Goal: Communication & Community: Answer question/provide support

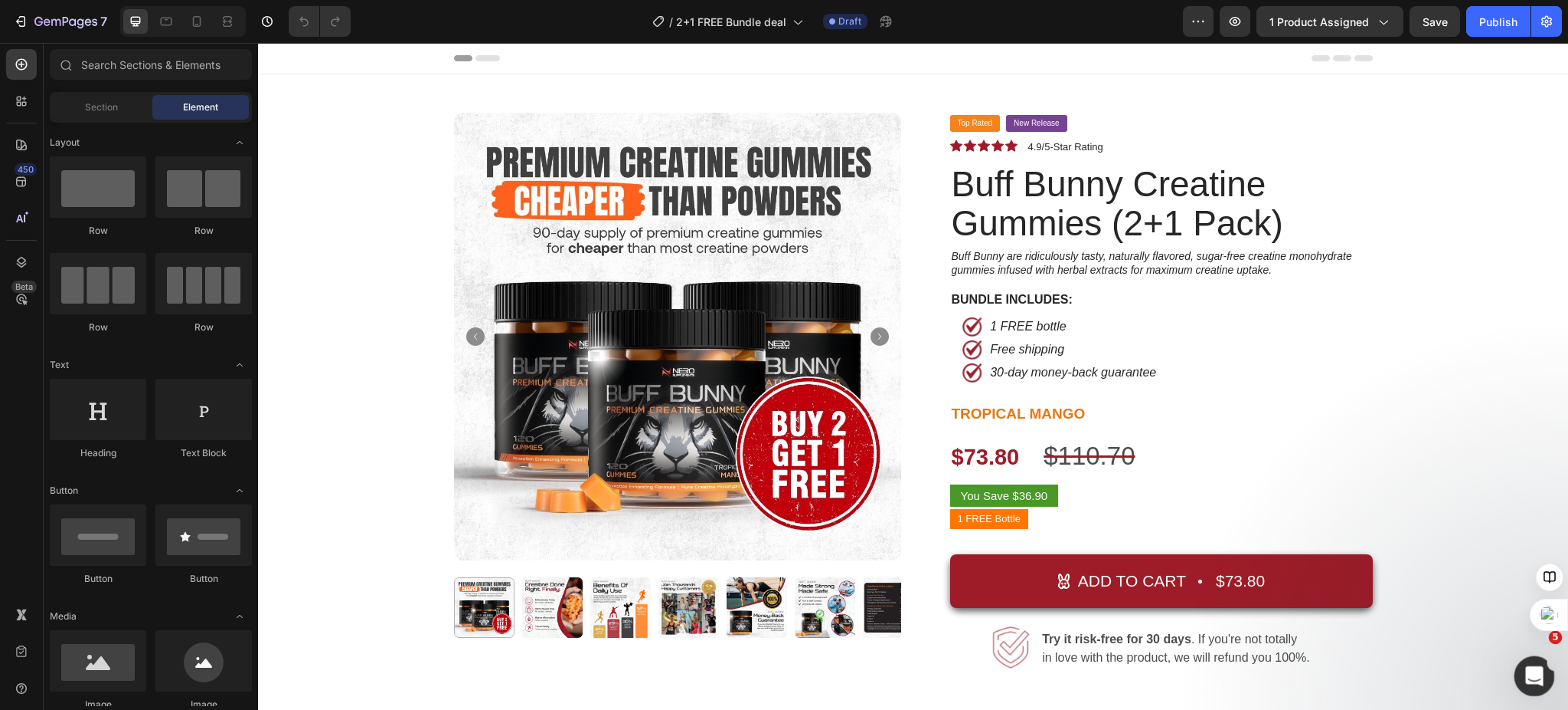
click at [1538, 669] on icon "Open Intercom Messenger" at bounding box center [1533, 674] width 26 height 26
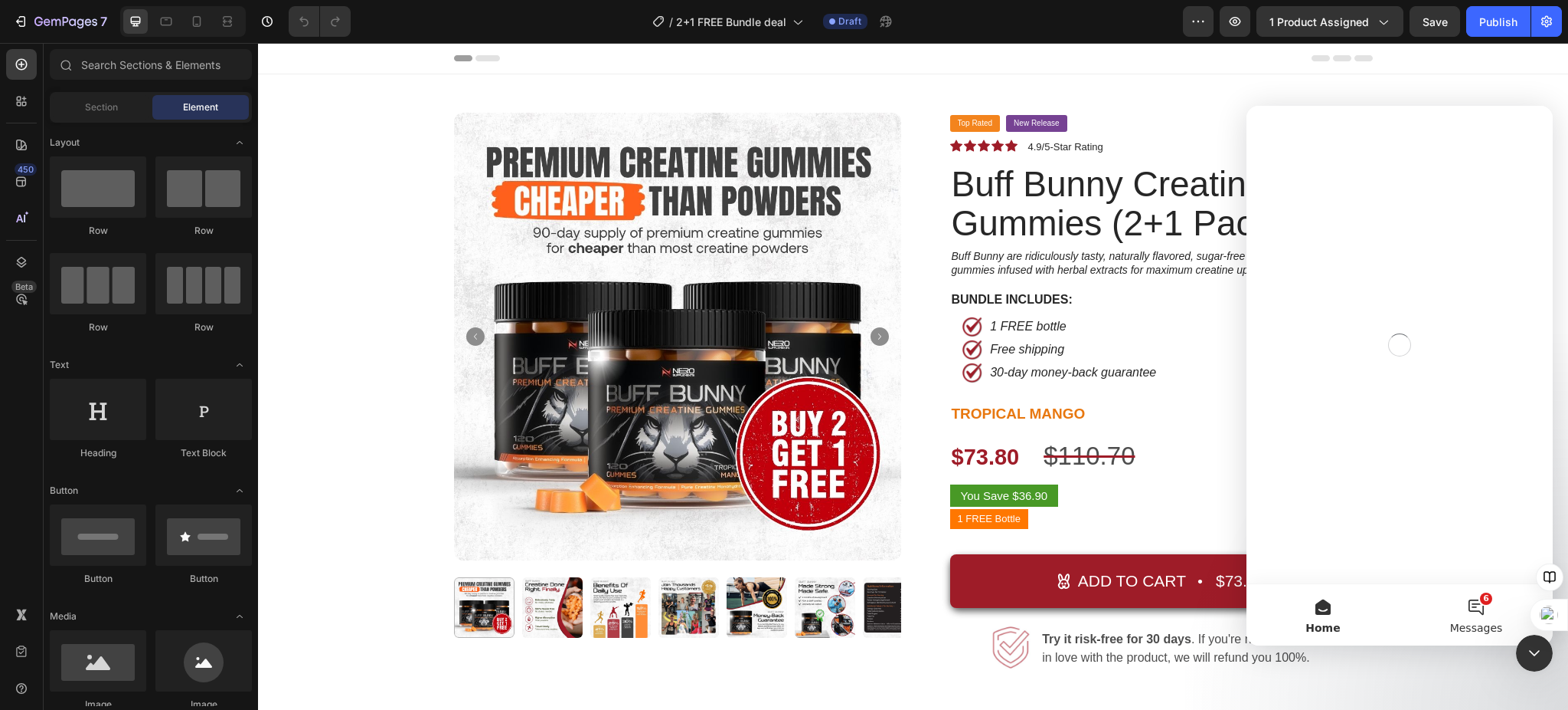
click at [1483, 617] on button "6 Messages" at bounding box center [1476, 615] width 153 height 62
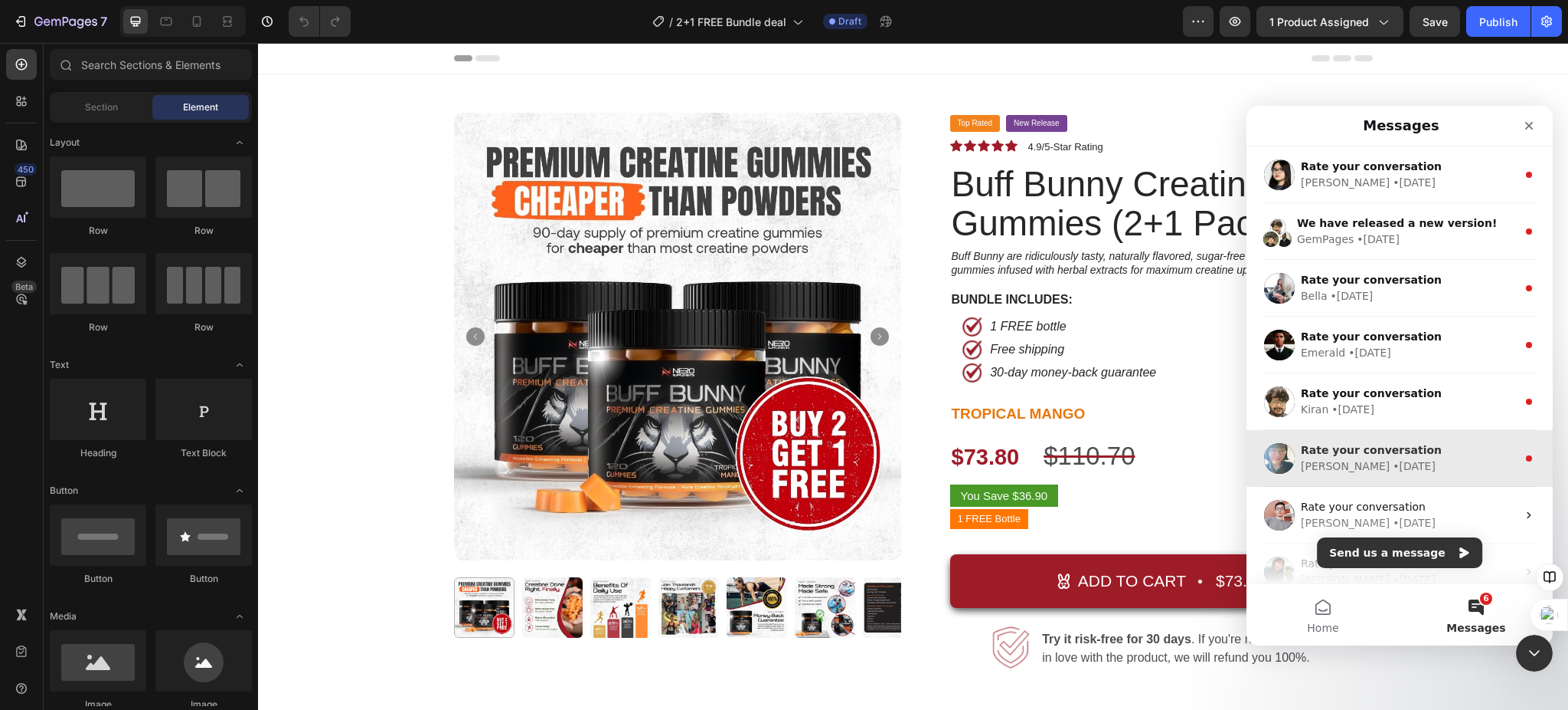
click at [1389, 452] on span "Rate your conversation" at bounding box center [1371, 450] width 141 height 12
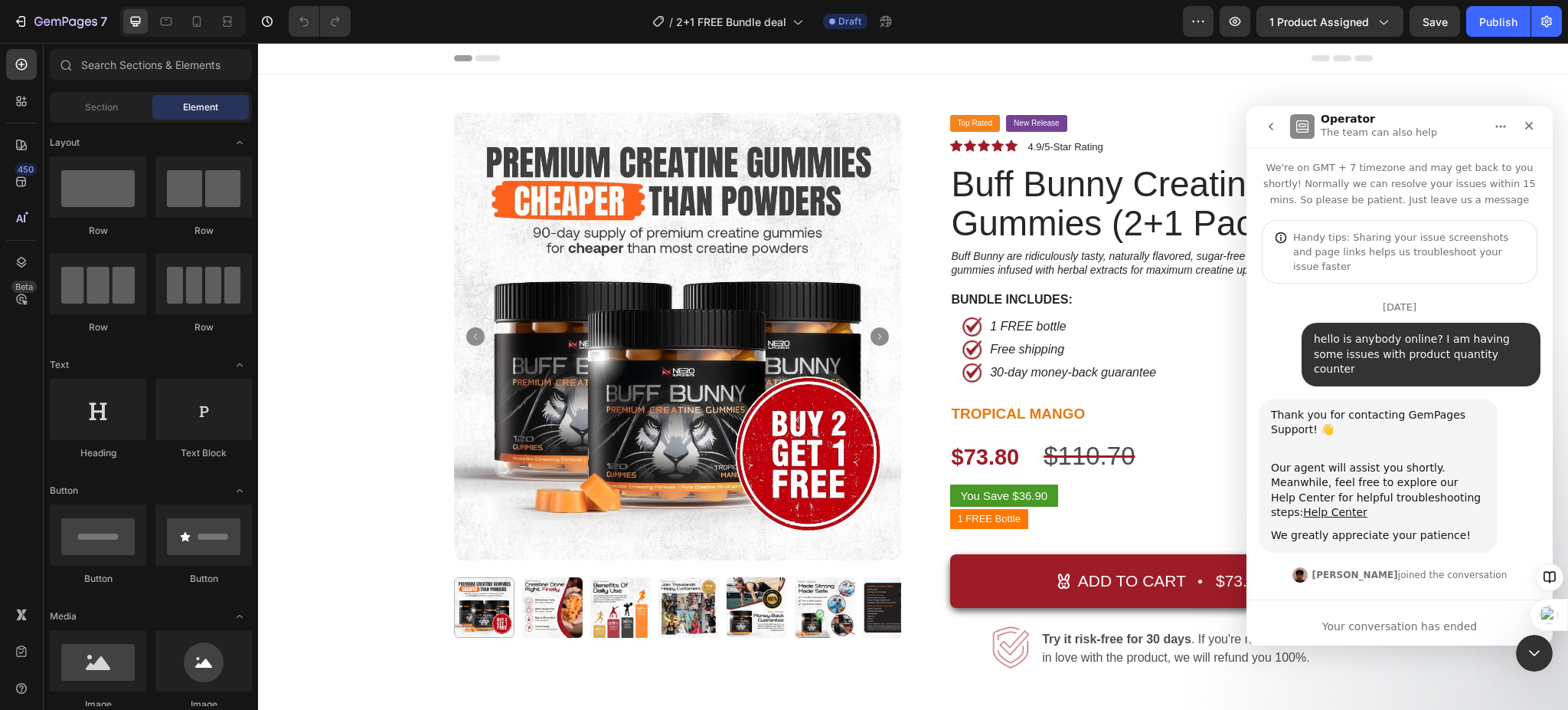
scroll to position [155, 0]
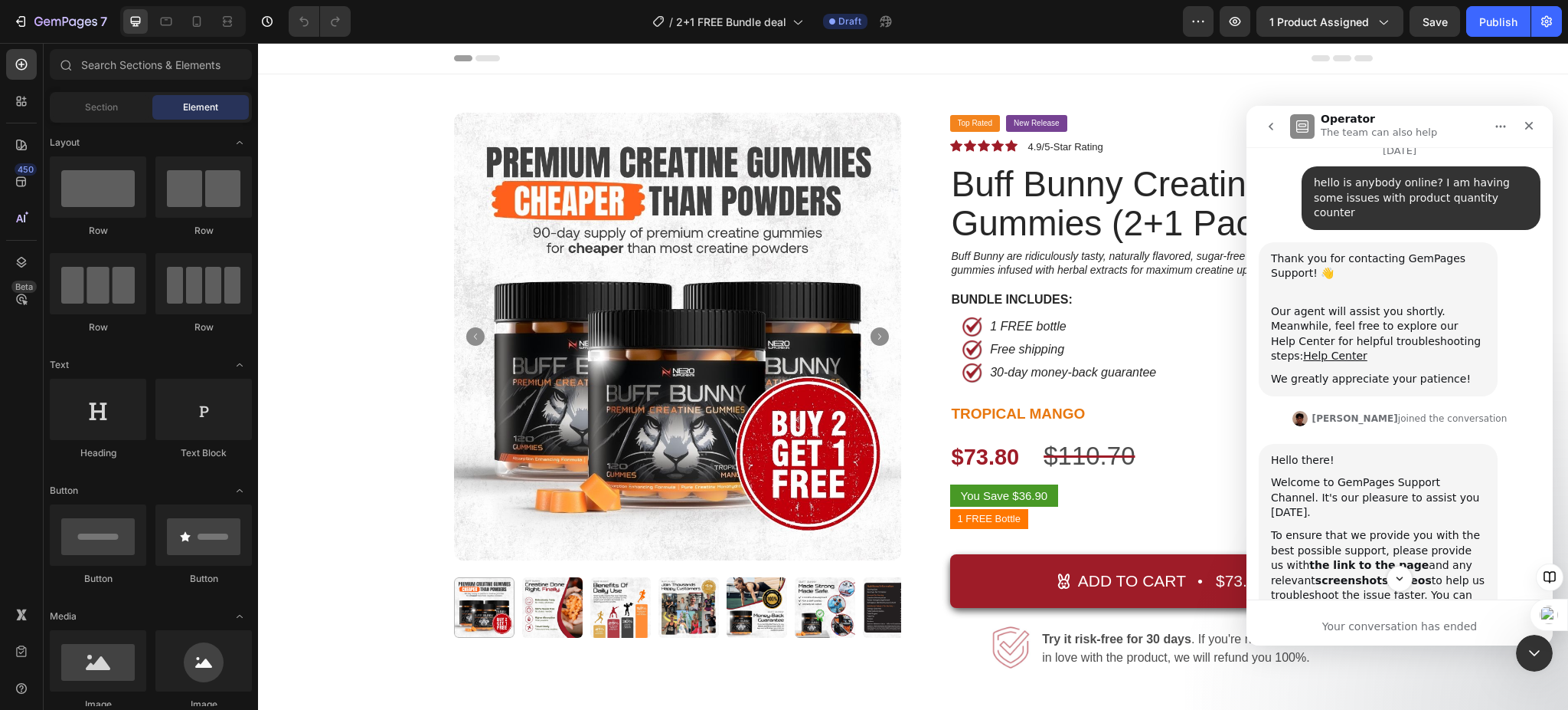
click at [1269, 130] on icon "go back" at bounding box center [1271, 126] width 12 height 12
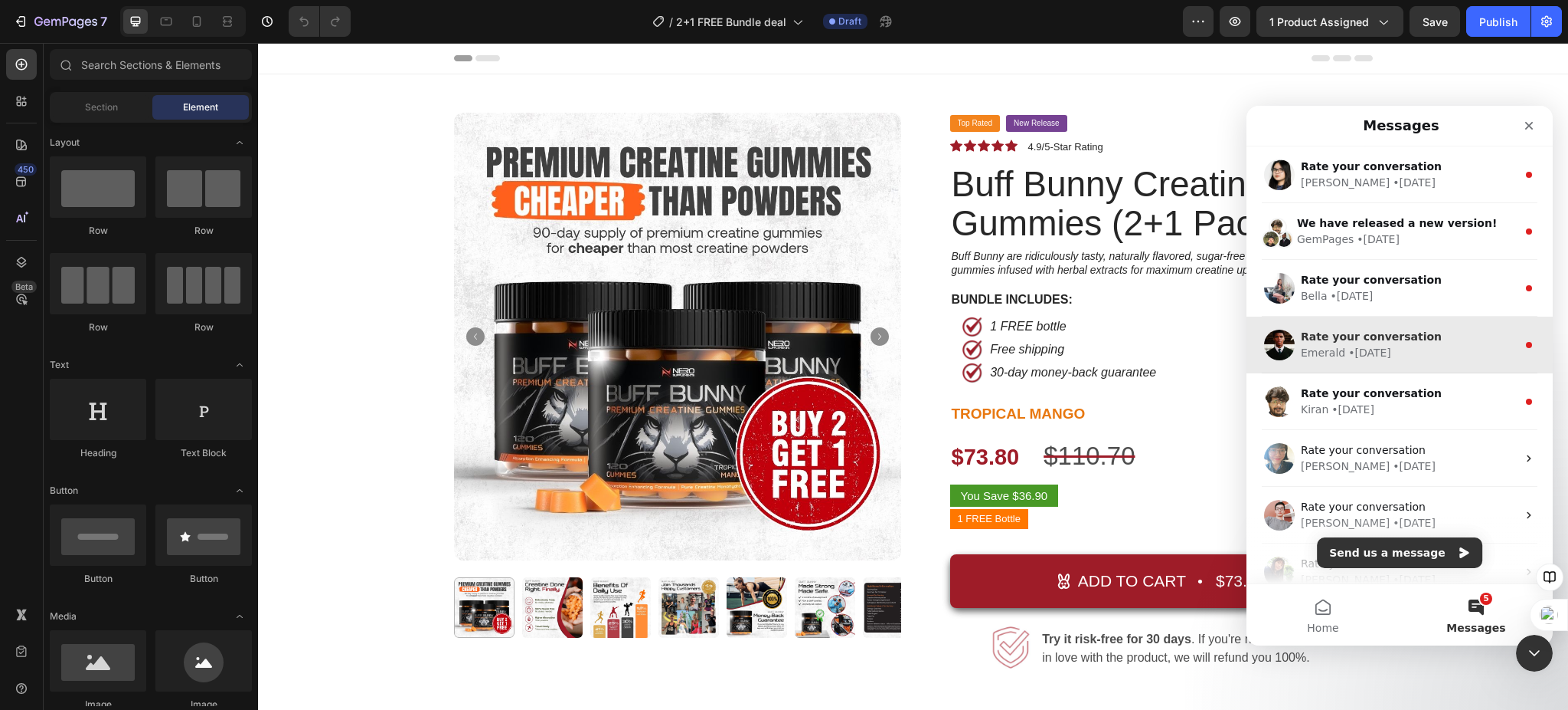
scroll to position [0, 0]
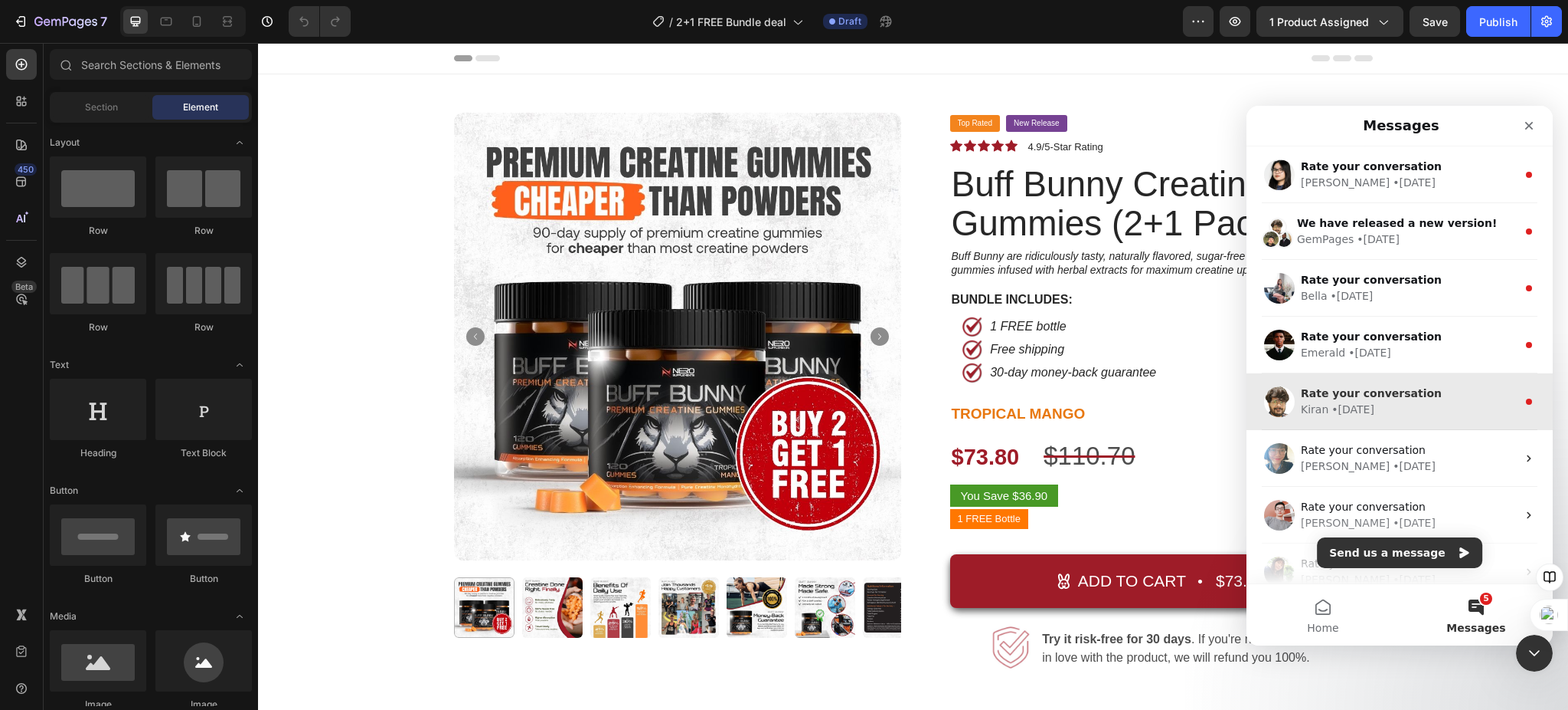
click at [1366, 399] on span "Rate your conversation" at bounding box center [1371, 393] width 141 height 12
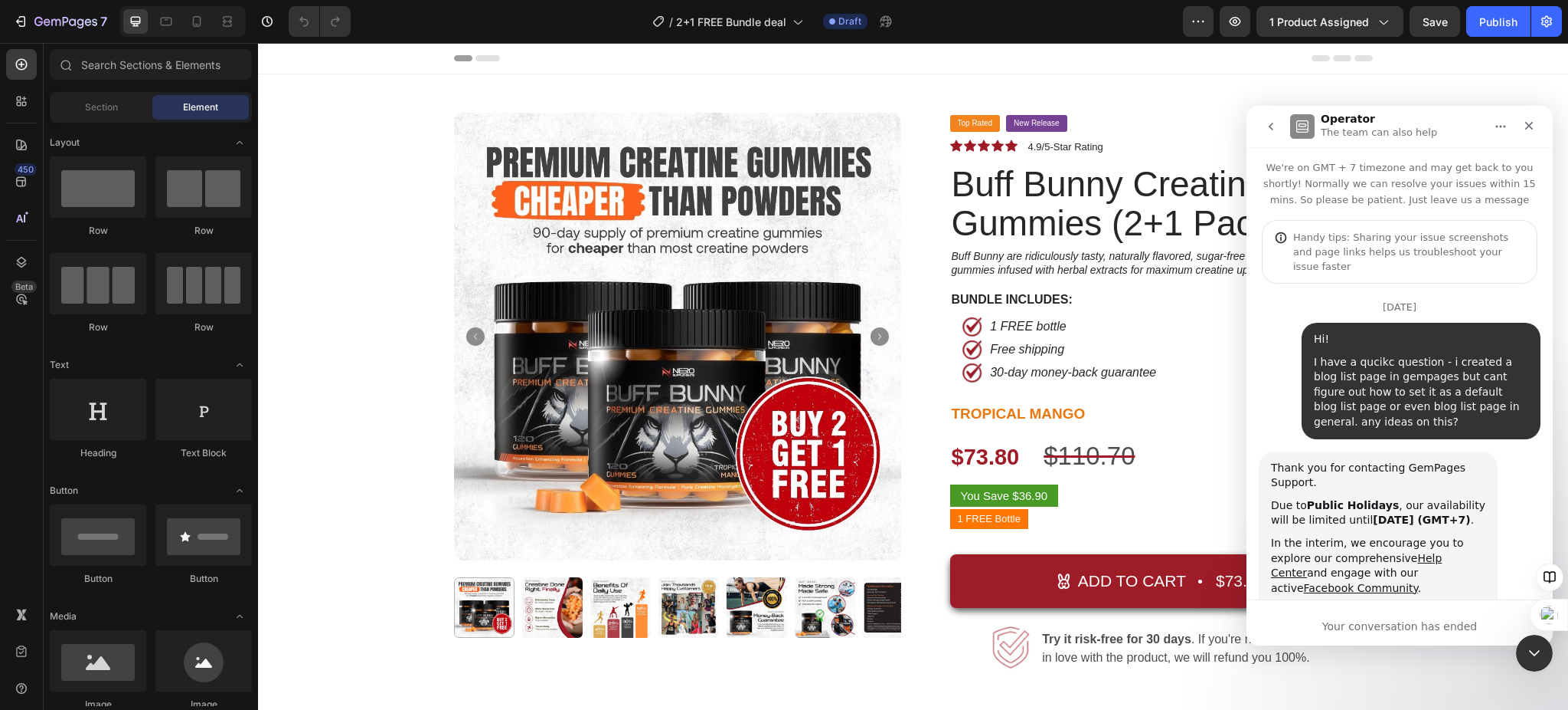
scroll to position [155, 0]
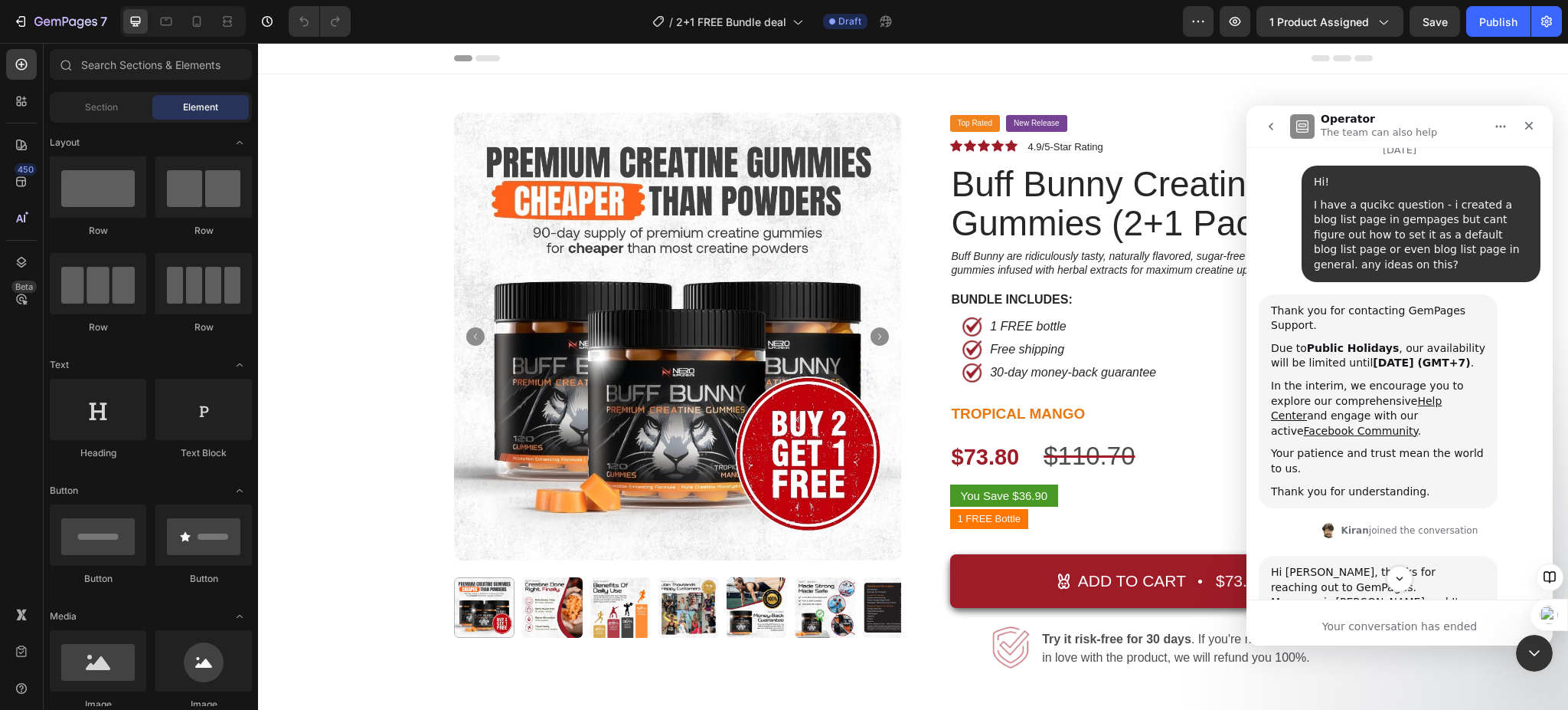
click at [1264, 131] on button "go back" at bounding box center [1271, 126] width 29 height 29
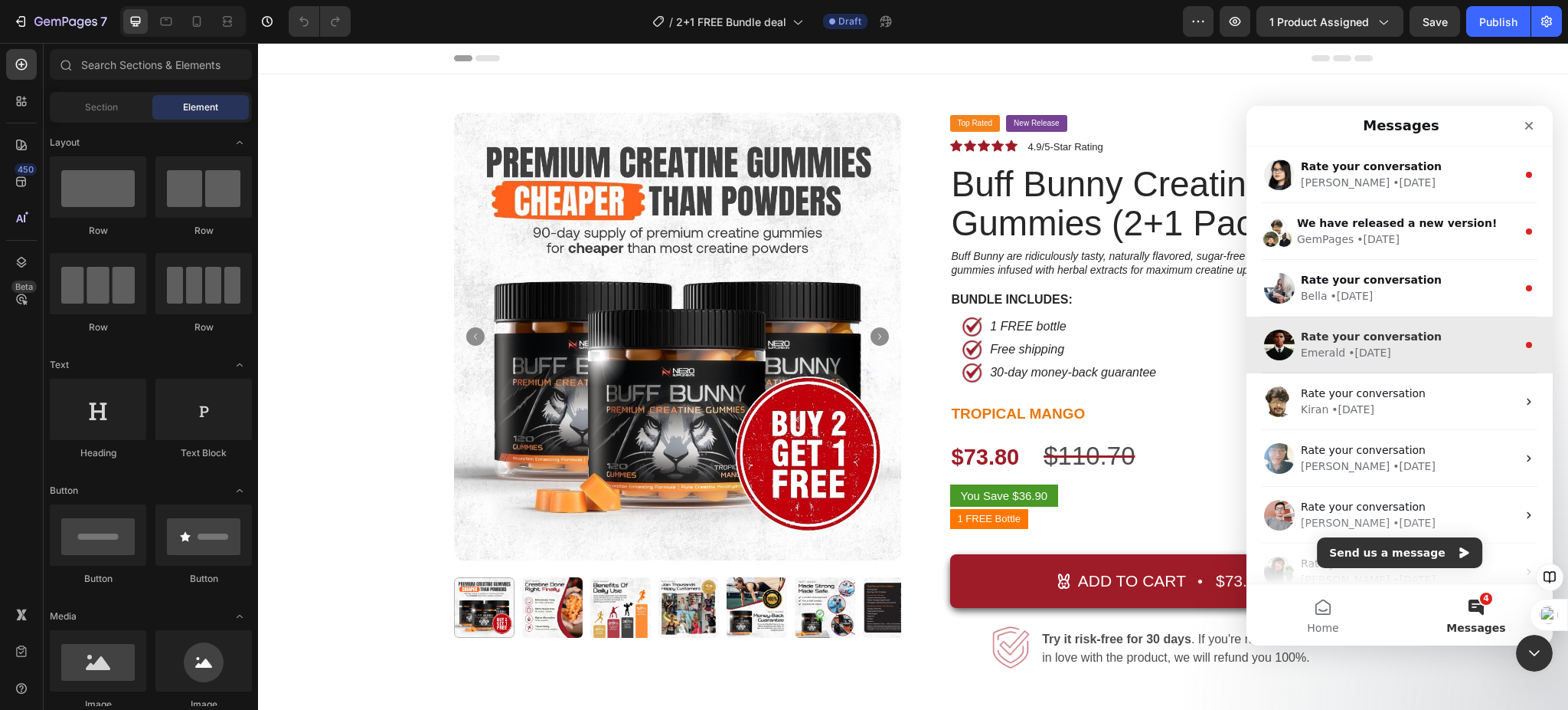
click at [1364, 337] on span "Rate your conversation" at bounding box center [1371, 336] width 141 height 12
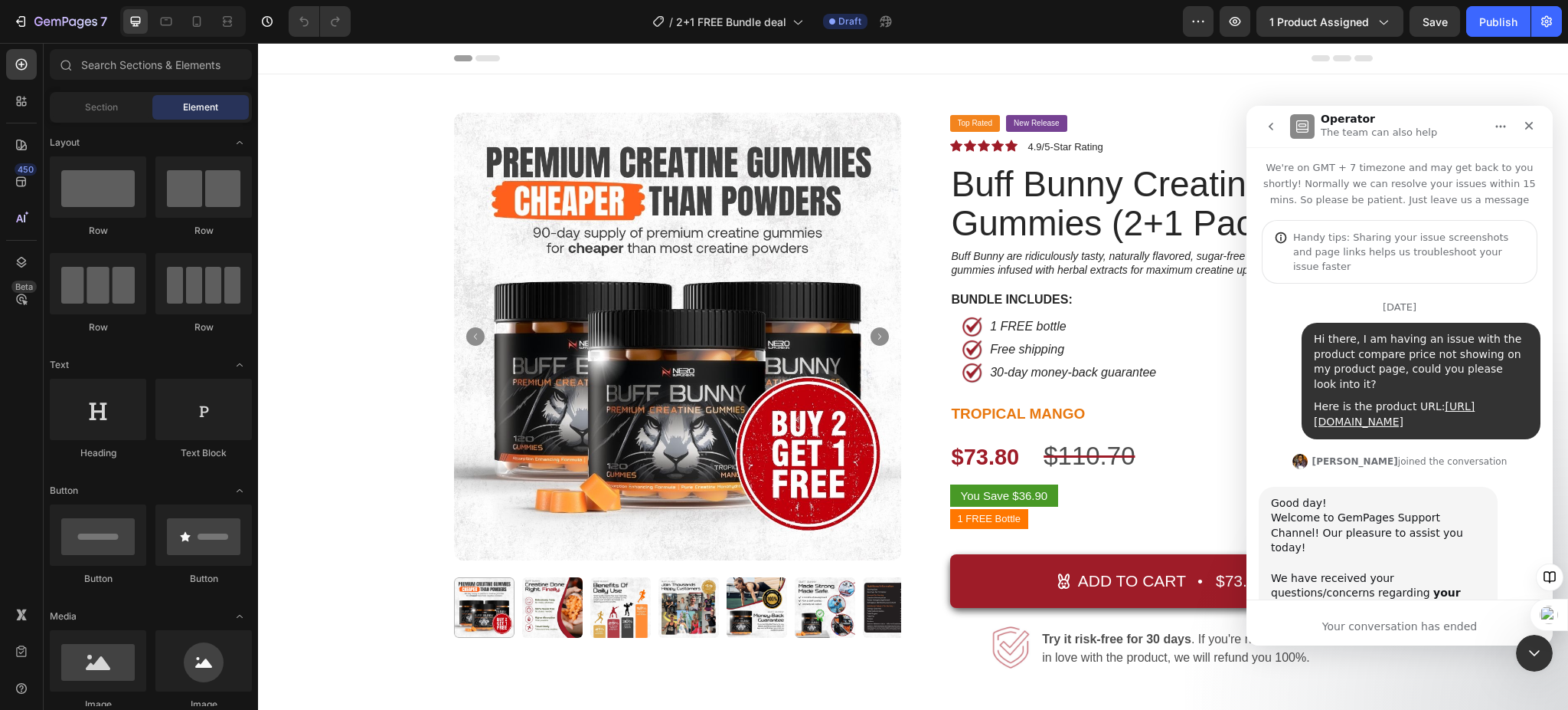
scroll to position [155, 0]
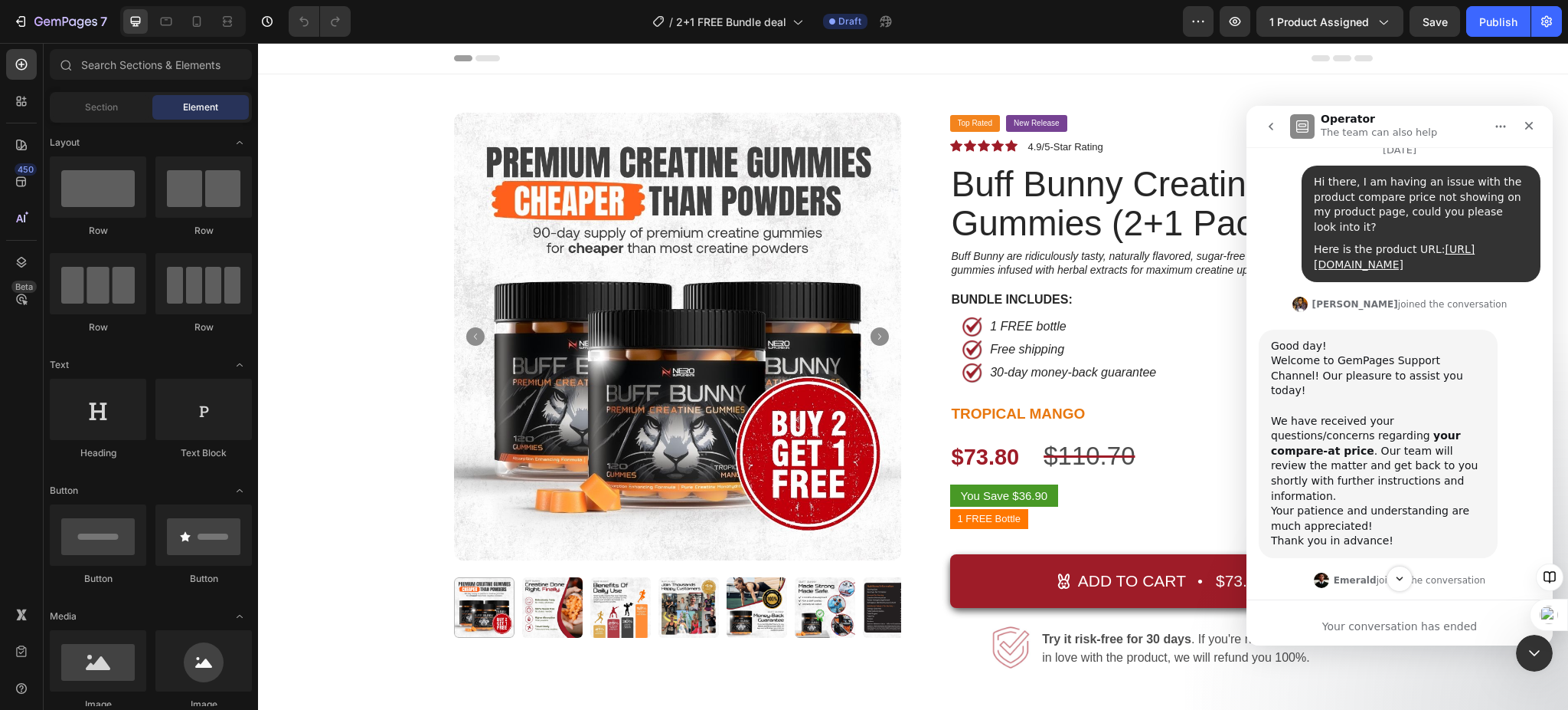
click at [1262, 126] on button "go back" at bounding box center [1271, 126] width 29 height 29
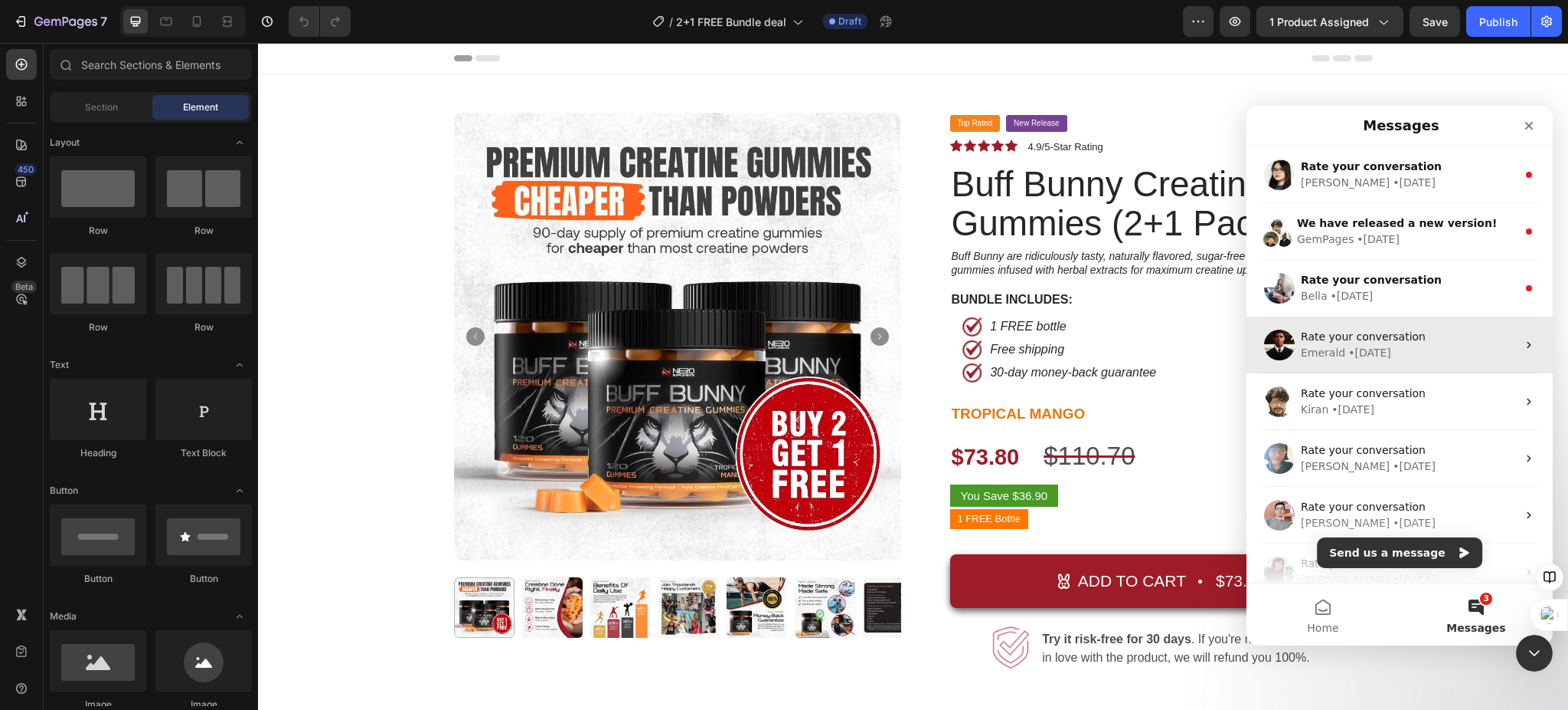
click at [1386, 345] on div "• [DATE]" at bounding box center [1370, 353] width 43 height 16
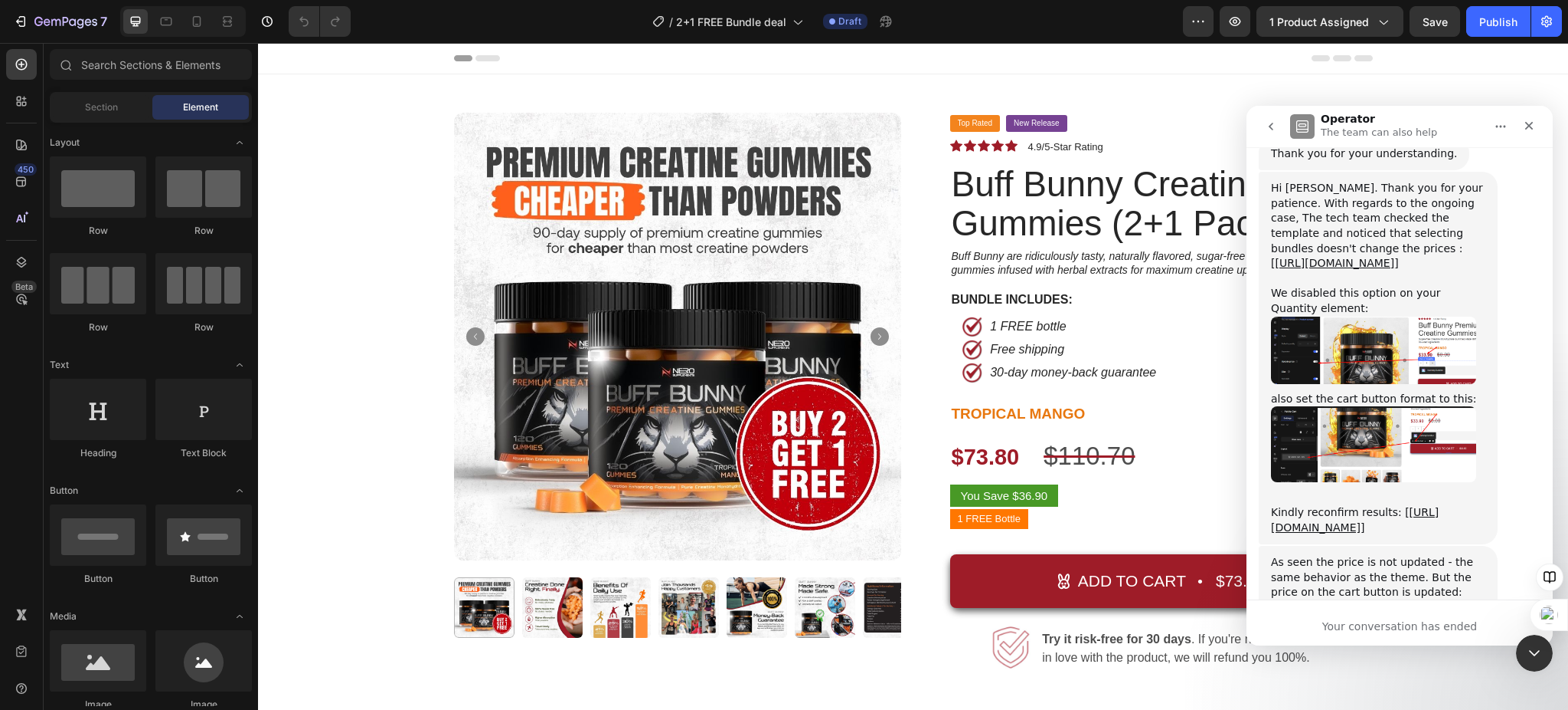
drag, startPoint x: 2233, startPoint y: 187, endPoint x: 1265, endPoint y: 125, distance: 970.0
click at [1265, 125] on icon "go back" at bounding box center [1271, 126] width 12 height 12
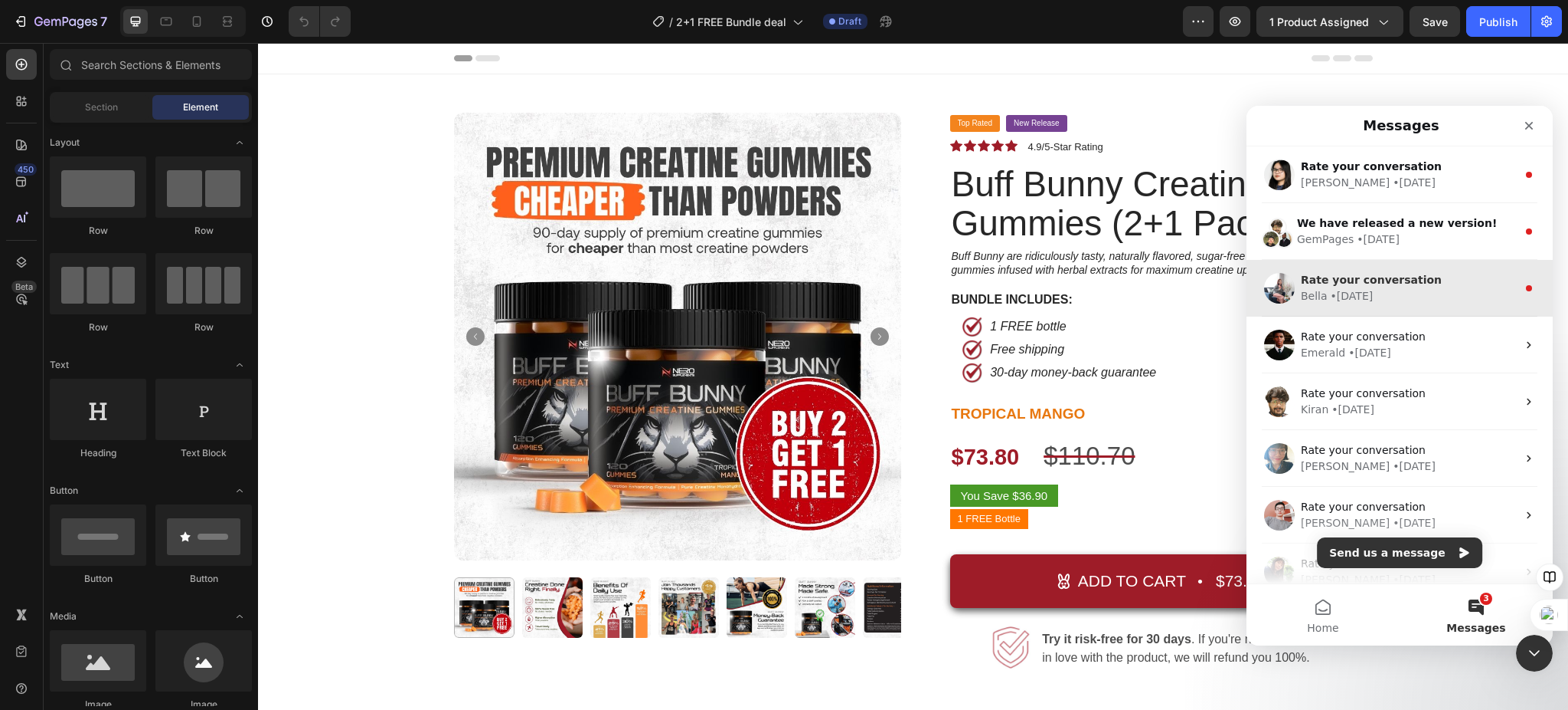
click at [1379, 305] on div "Rate your conversation [PERSON_NAME] • [DATE]" at bounding box center [1400, 288] width 307 height 56
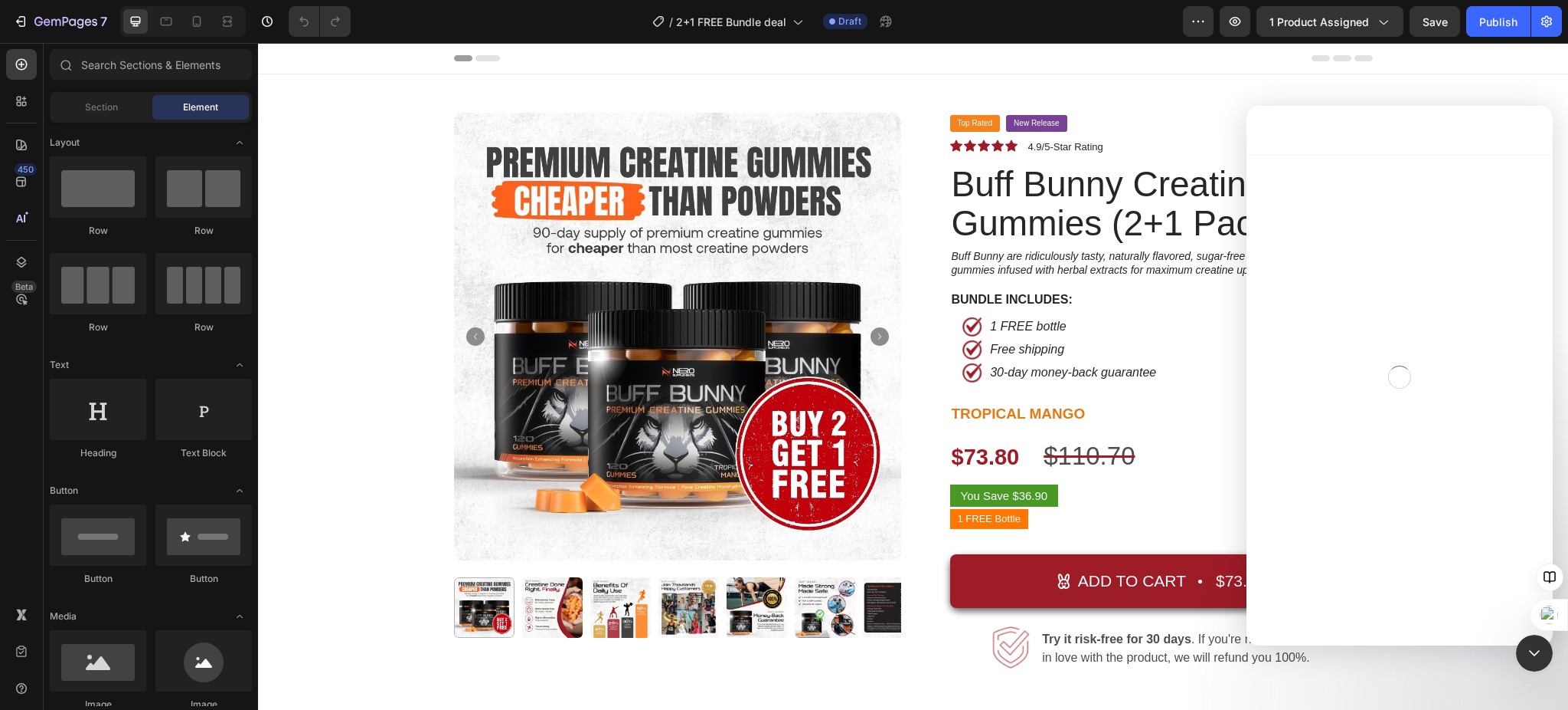
scroll to position [155, 0]
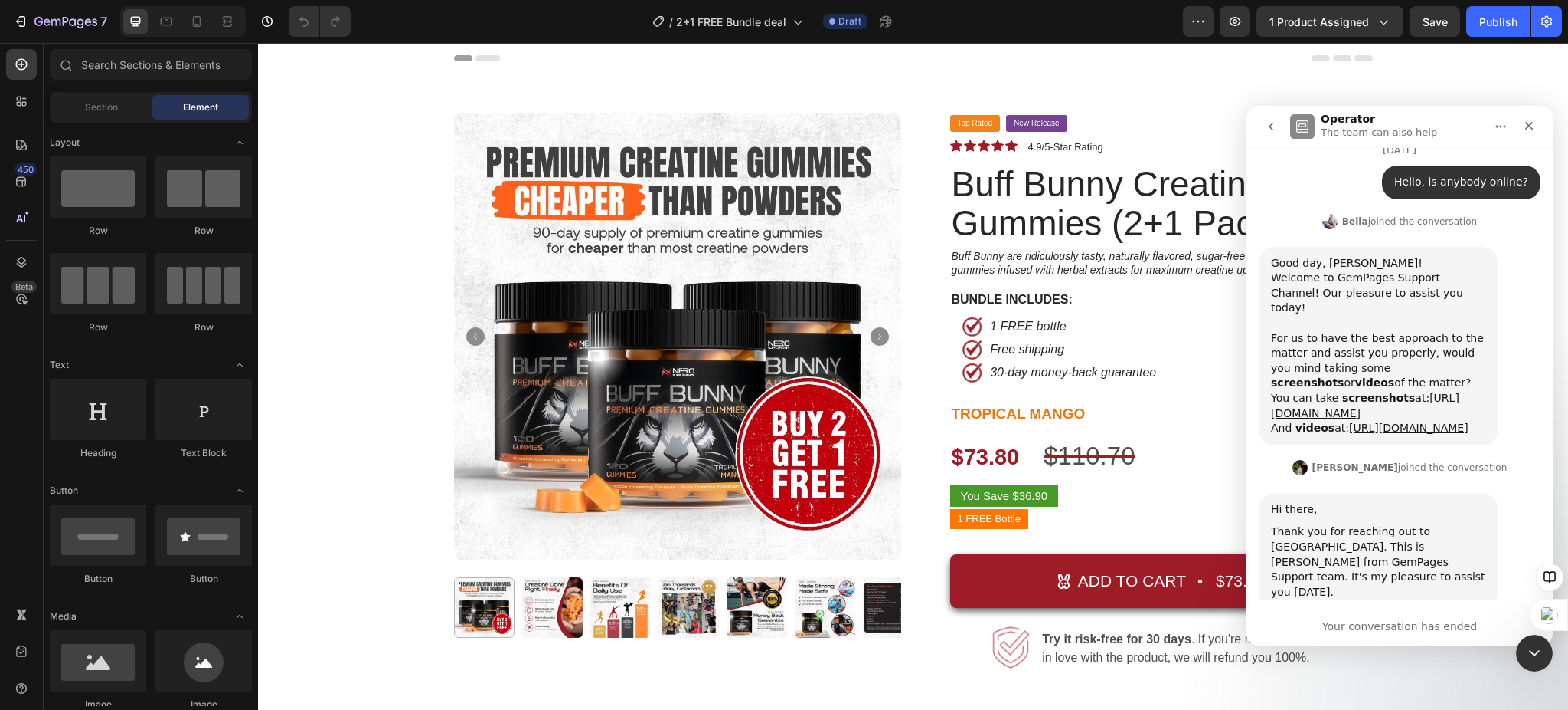
click at [1267, 127] on icon "go back" at bounding box center [1271, 126] width 12 height 12
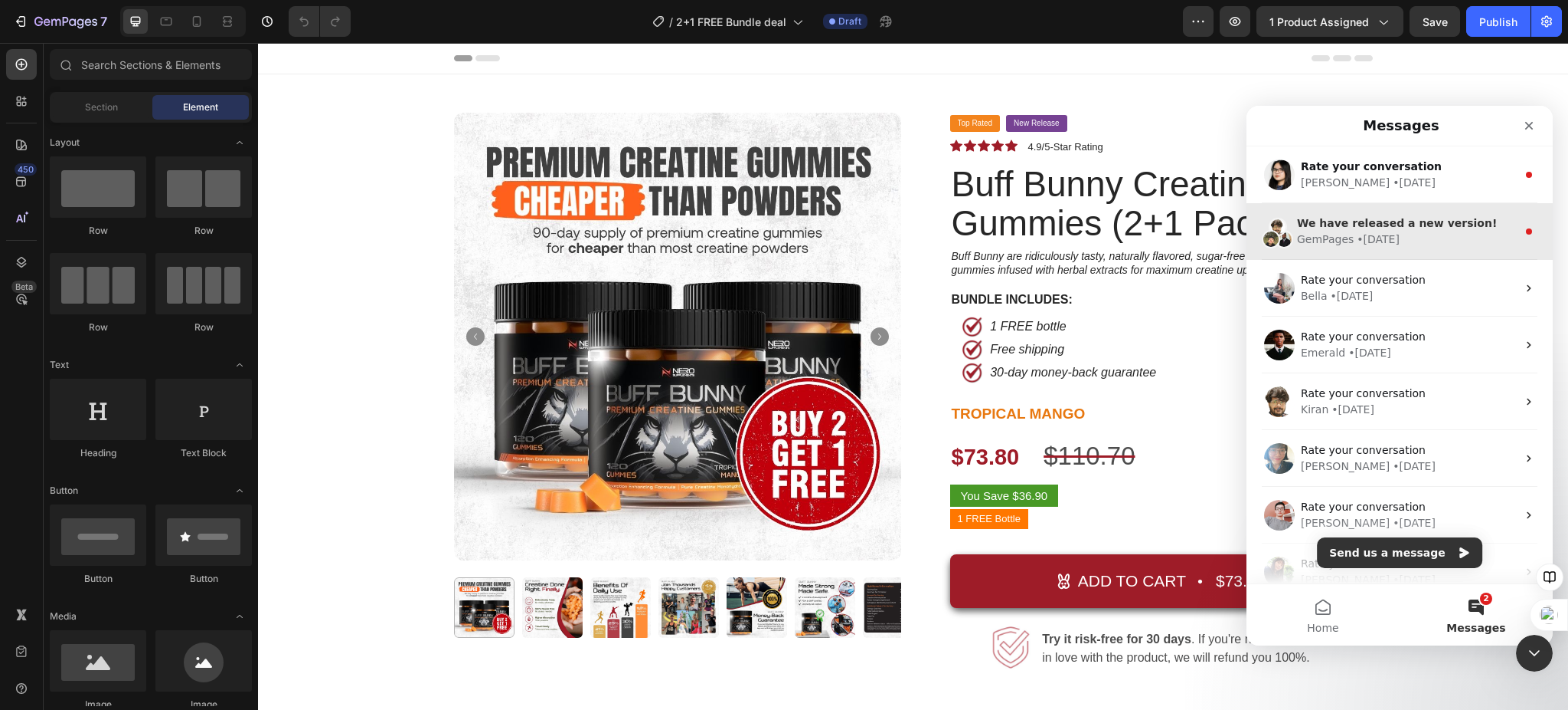
click at [1334, 228] on span "We have released a new version!" at bounding box center [1397, 223] width 200 height 12
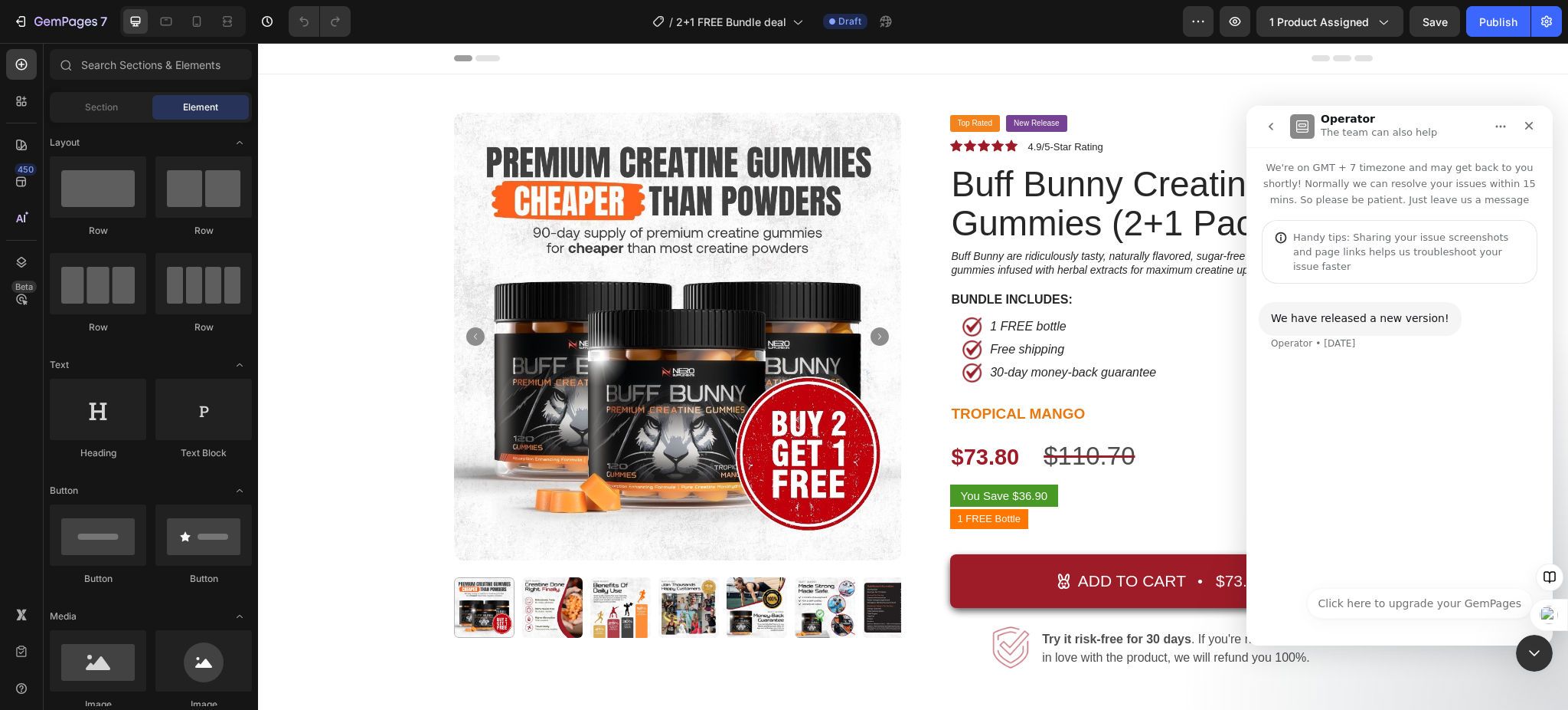
click at [1270, 129] on icon "go back" at bounding box center [1271, 126] width 12 height 12
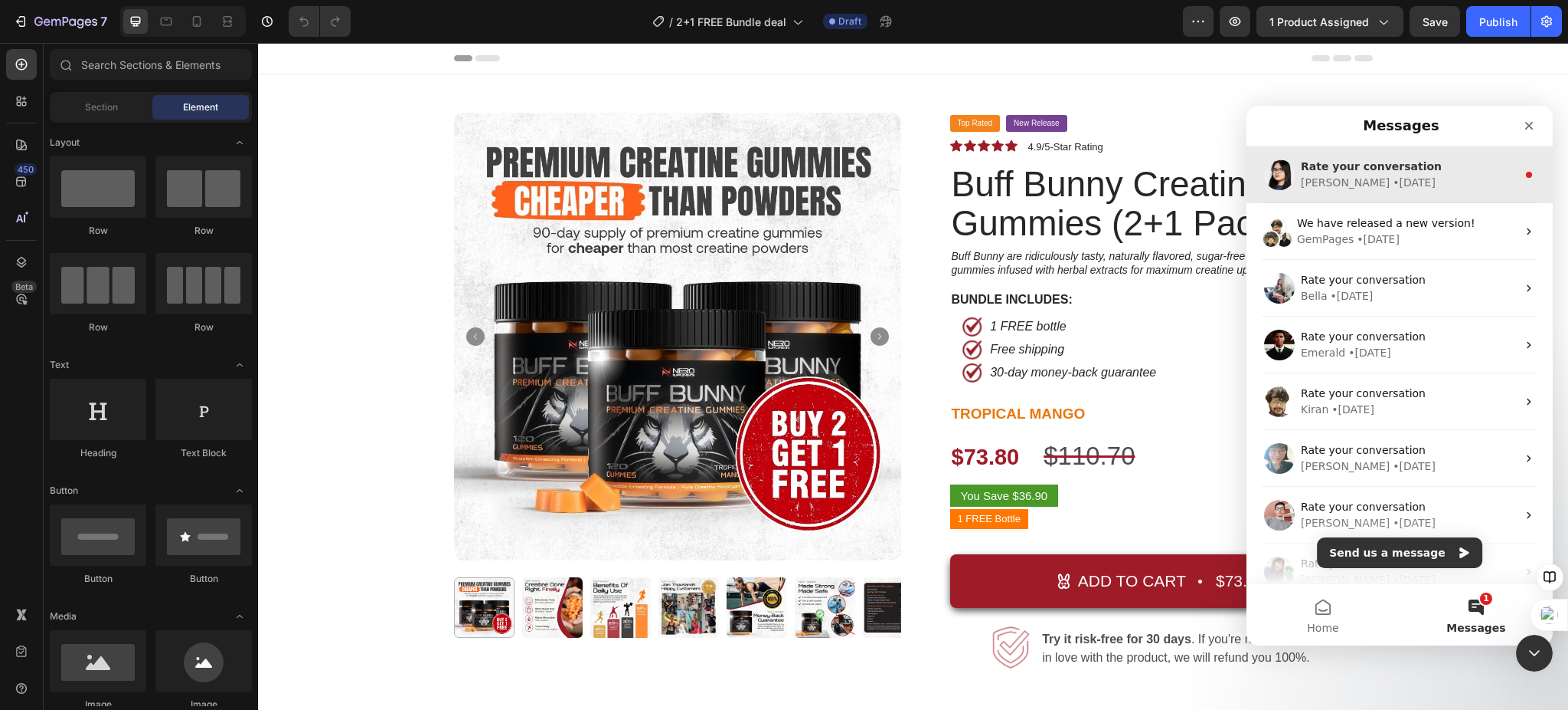
click at [1393, 184] on div "• [DATE]" at bounding box center [1414, 183] width 43 height 16
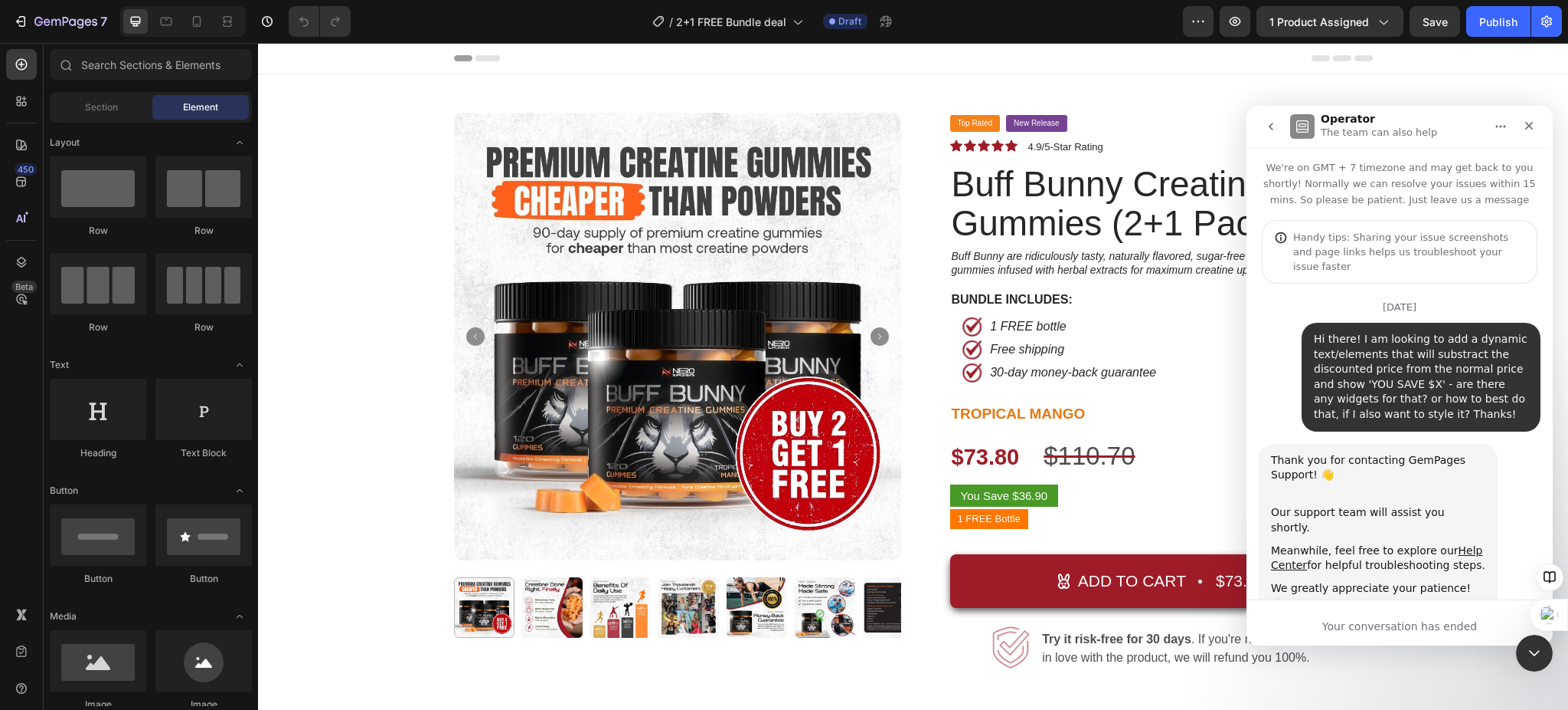
scroll to position [155, 0]
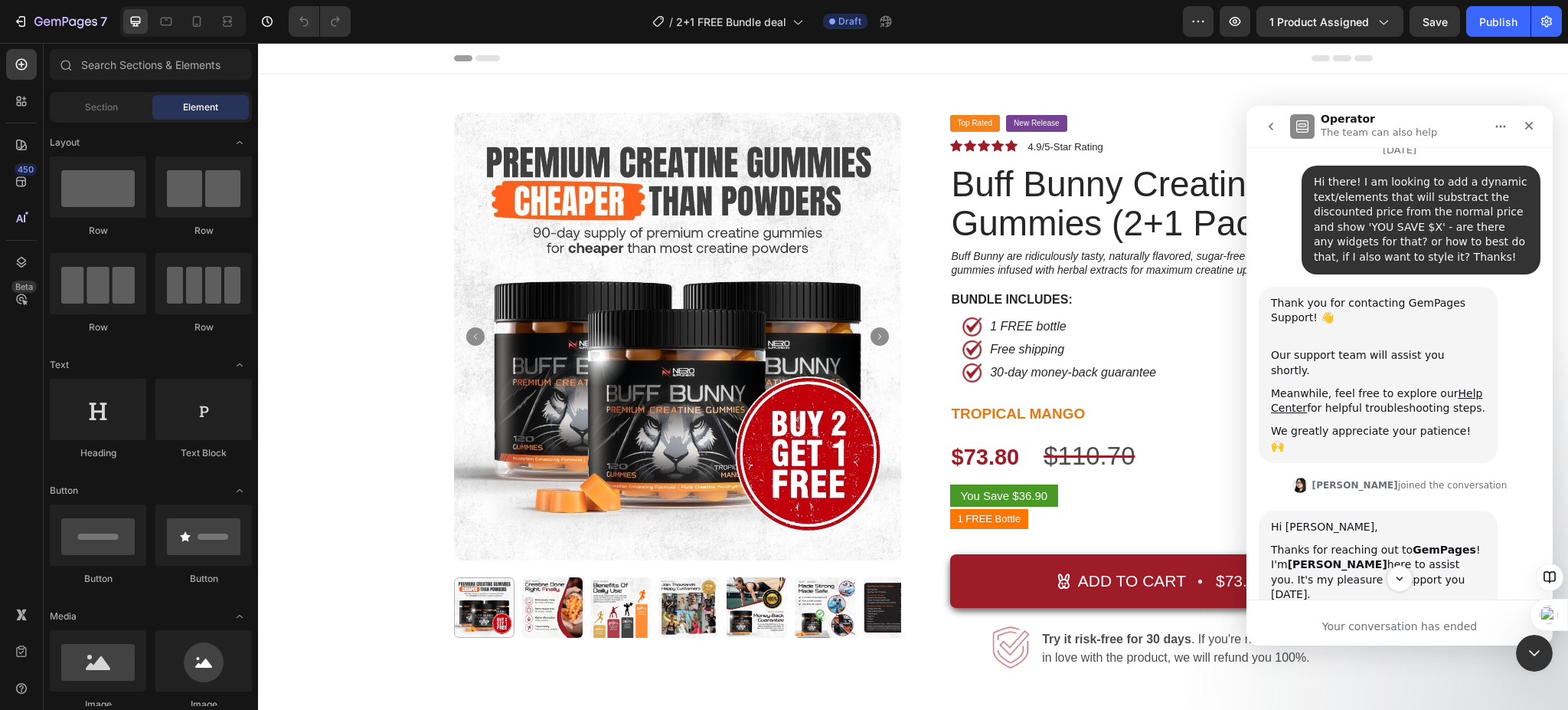
click at [1267, 131] on icon "go back" at bounding box center [1271, 126] width 12 height 12
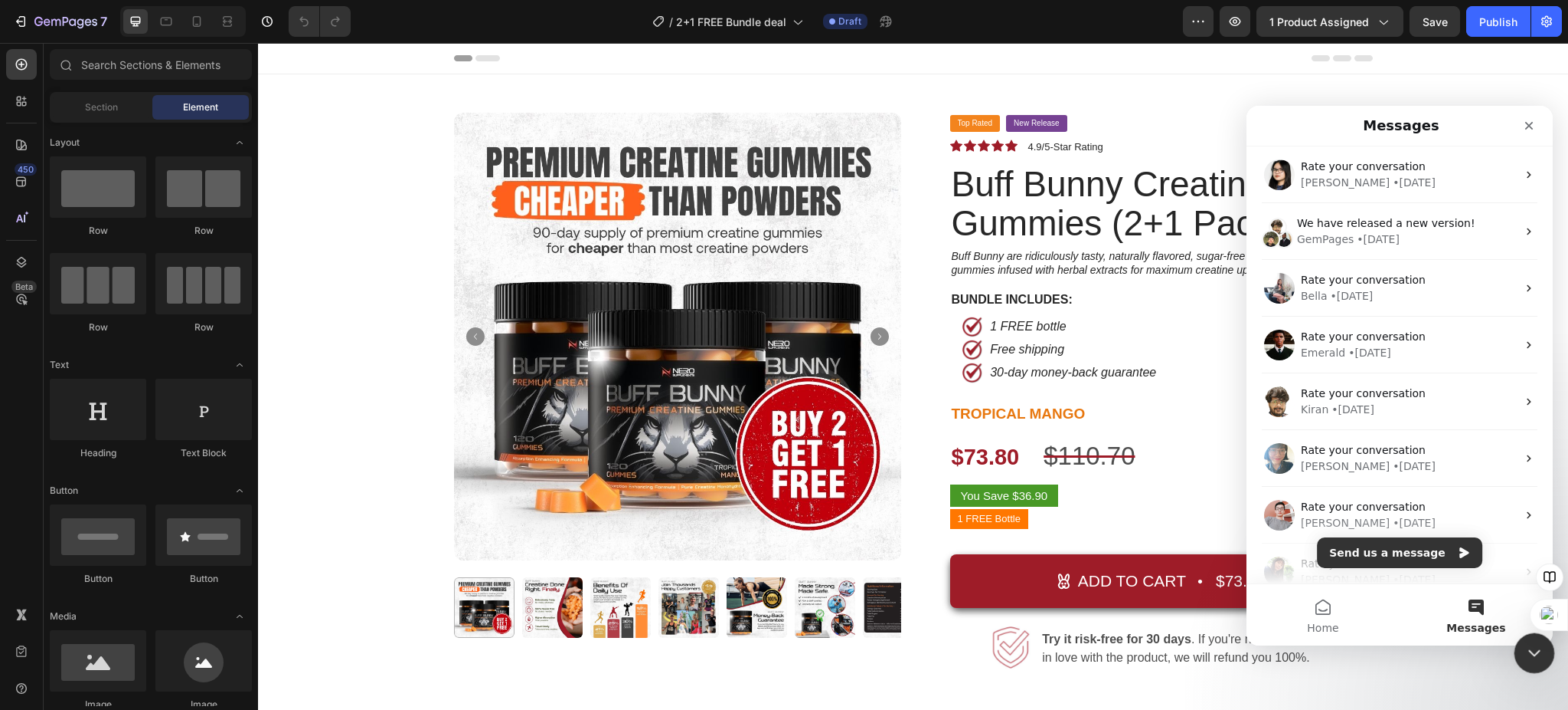
click at [1528, 657] on icon "Close Intercom Messenger" at bounding box center [1532, 650] width 19 height 19
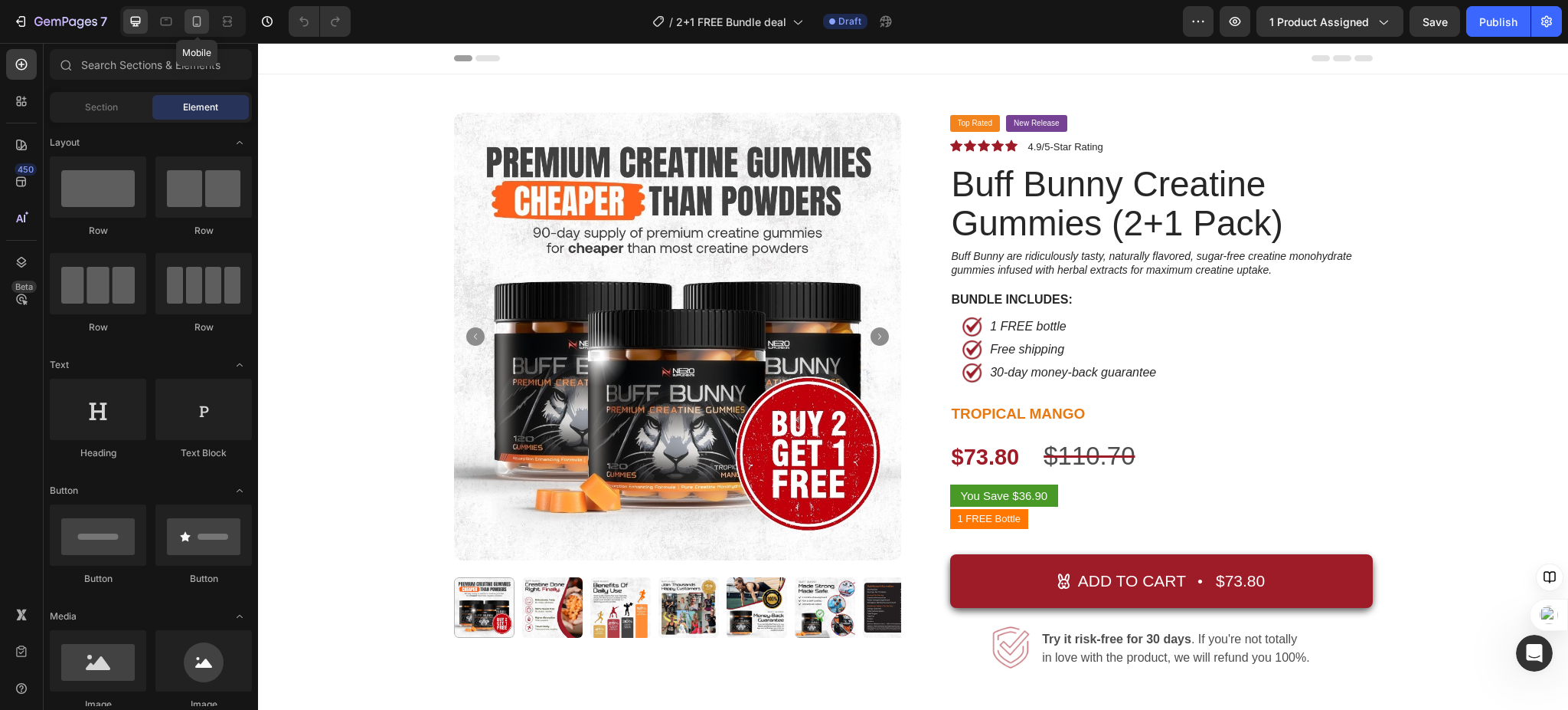
click at [199, 24] on icon at bounding box center [197, 21] width 15 height 15
